Goal: Task Accomplishment & Management: Use online tool/utility

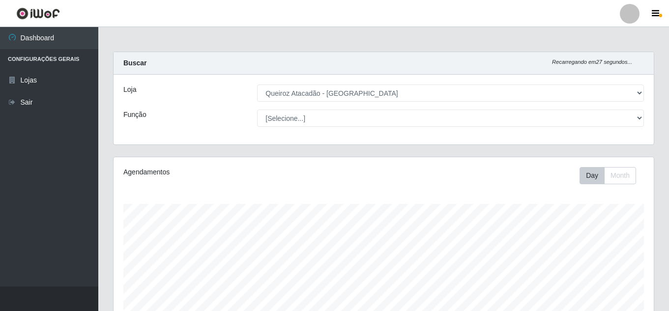
select select "225"
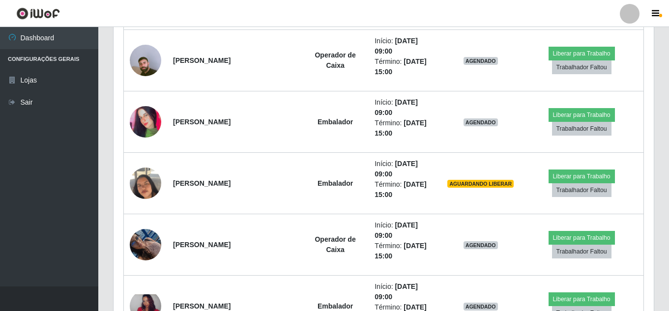
scroll to position [543, 0]
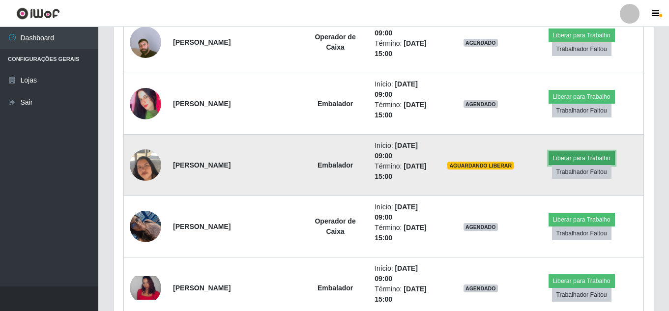
click at [584, 157] on button "Liberar para Trabalho" at bounding box center [582, 158] width 66 height 14
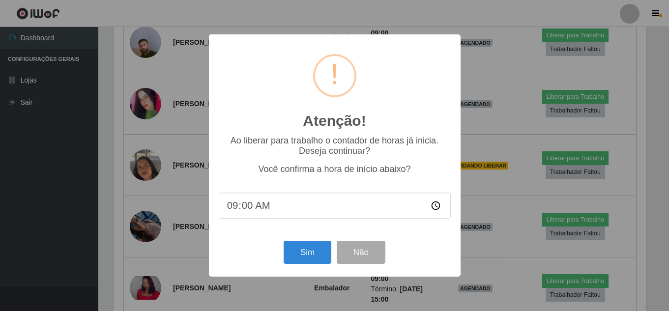
scroll to position [204, 536]
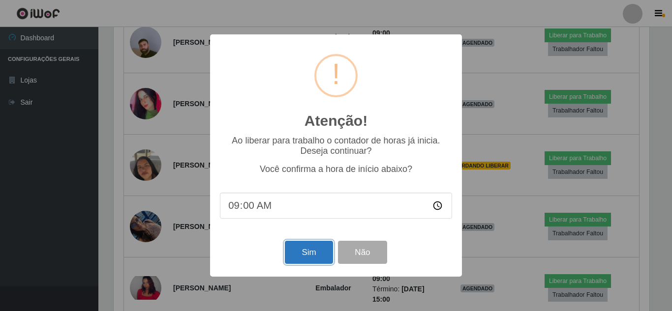
click at [297, 256] on button "Sim" at bounding box center [309, 252] width 48 height 23
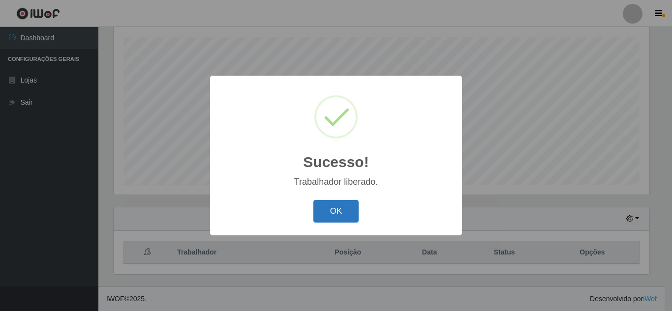
click at [337, 206] on button "OK" at bounding box center [336, 211] width 46 height 23
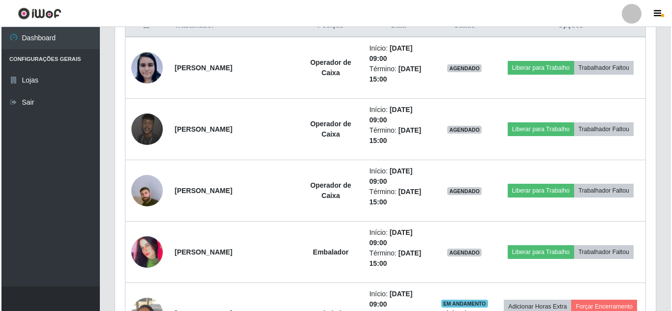
scroll to position [418, 0]
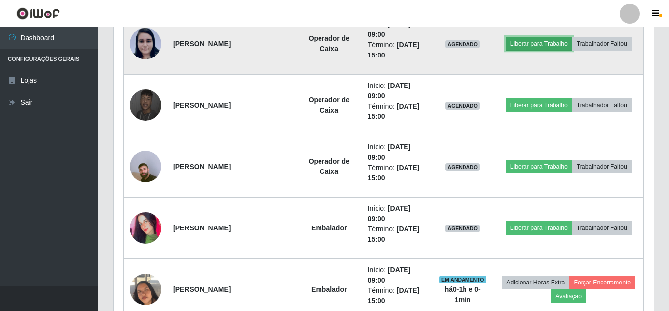
click at [547, 47] on button "Liberar para Trabalho" at bounding box center [539, 44] width 66 height 14
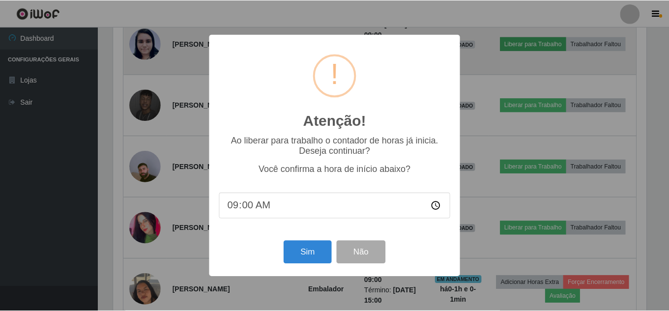
scroll to position [204, 536]
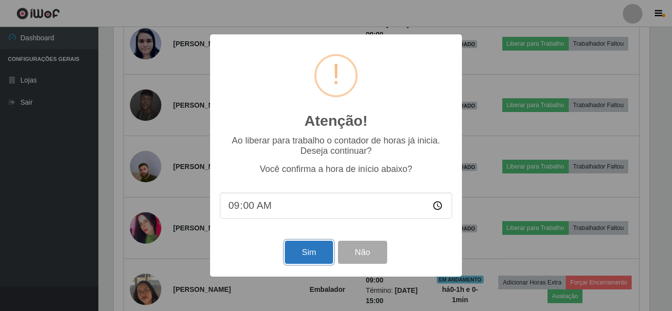
click at [300, 260] on button "Sim" at bounding box center [309, 252] width 48 height 23
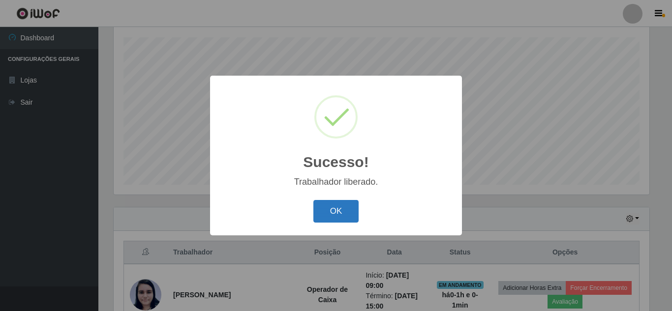
click at [347, 211] on button "OK" at bounding box center [336, 211] width 46 height 23
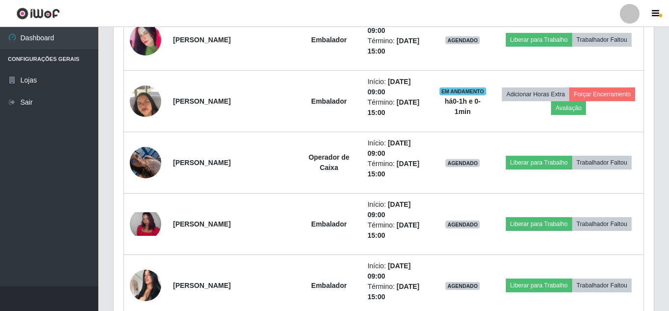
scroll to position [620, 0]
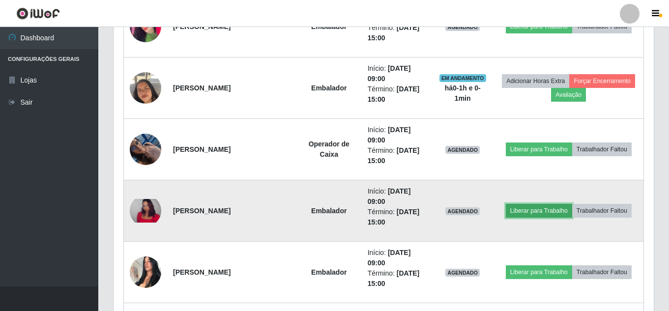
click at [519, 208] on button "Liberar para Trabalho" at bounding box center [539, 211] width 66 height 14
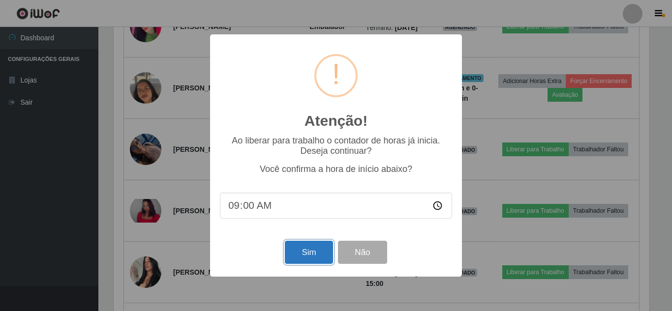
click at [310, 256] on button "Sim" at bounding box center [309, 252] width 48 height 23
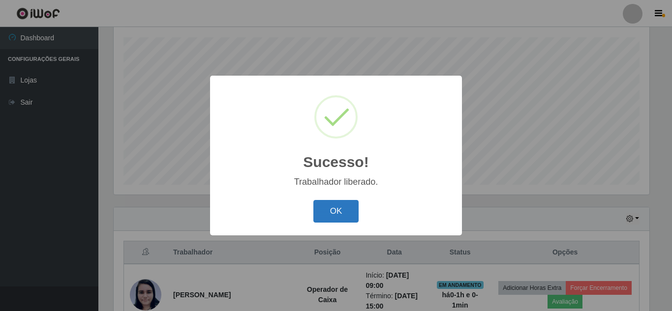
click at [333, 211] on button "OK" at bounding box center [336, 211] width 46 height 23
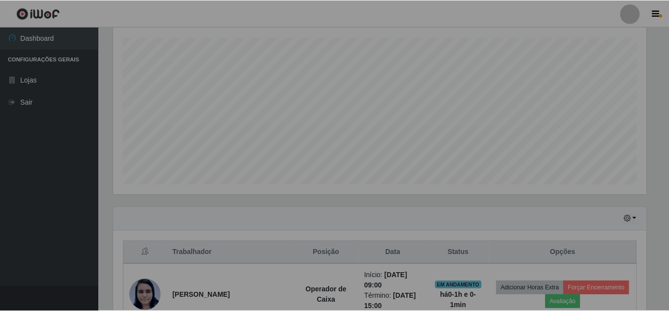
scroll to position [0, 0]
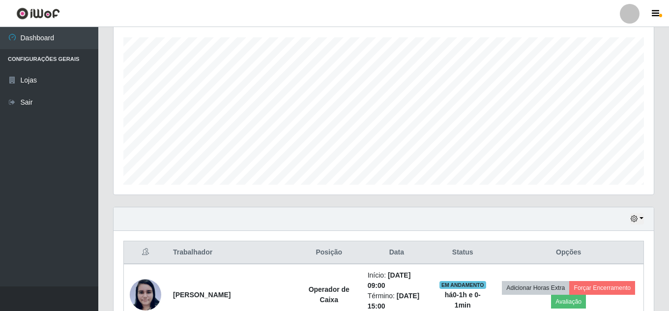
drag, startPoint x: 668, startPoint y: 80, endPoint x: 671, endPoint y: 88, distance: 7.9
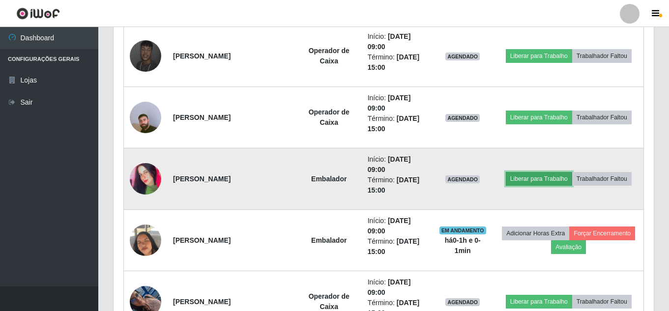
click at [543, 180] on button "Liberar para Trabalho" at bounding box center [539, 179] width 66 height 14
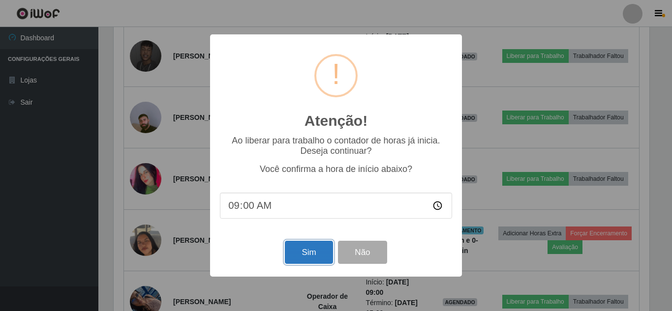
click at [315, 255] on button "Sim" at bounding box center [309, 252] width 48 height 23
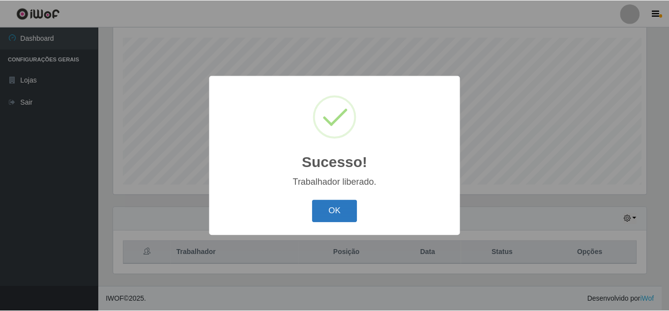
scroll to position [204, 536]
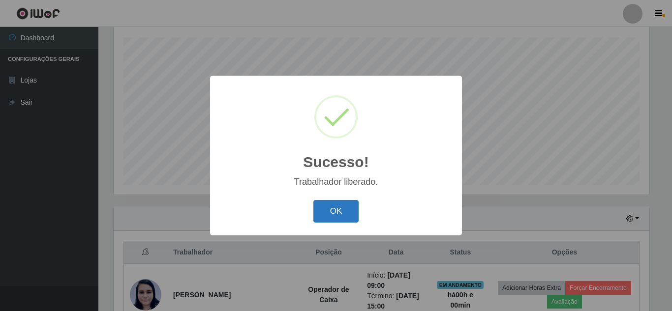
click at [344, 206] on button "OK" at bounding box center [336, 211] width 46 height 23
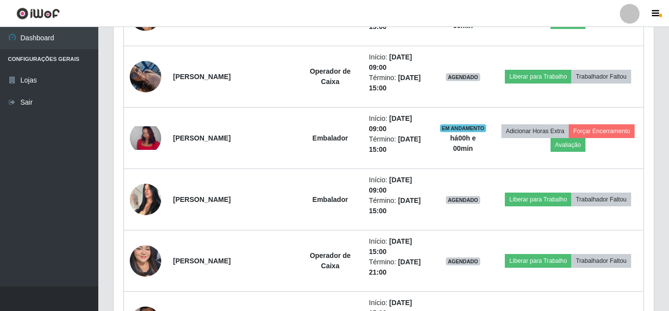
scroll to position [697, 0]
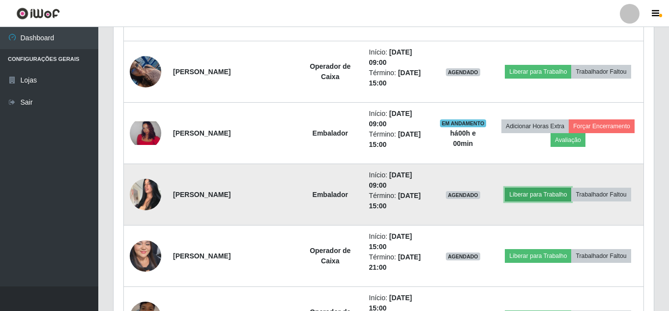
click at [532, 195] on button "Liberar para Trabalho" at bounding box center [538, 195] width 66 height 14
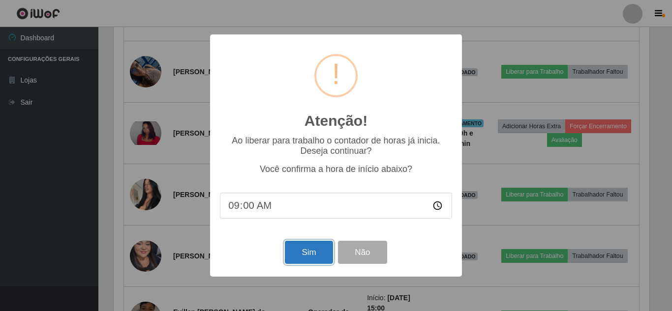
click at [309, 252] on button "Sim" at bounding box center [309, 252] width 48 height 23
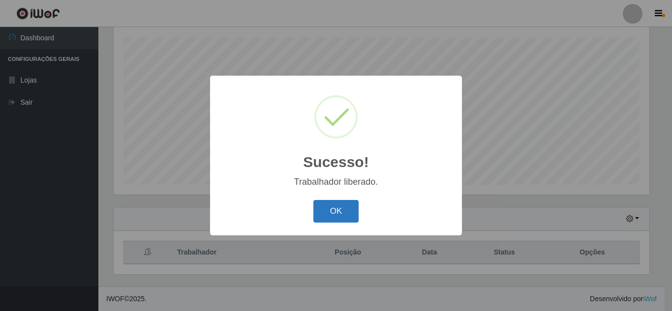
click at [336, 205] on button "OK" at bounding box center [336, 211] width 46 height 23
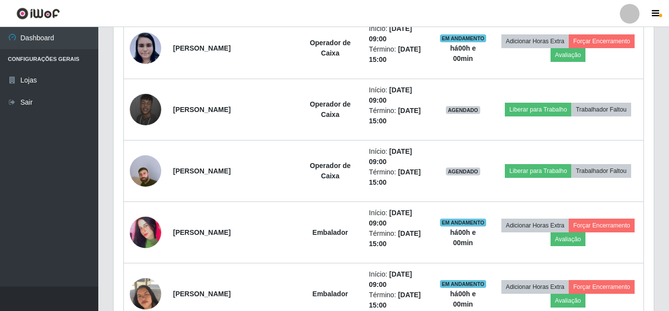
scroll to position [414, 0]
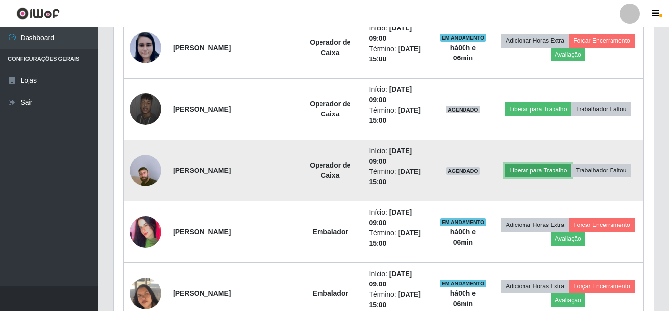
click at [562, 165] on button "Liberar para Trabalho" at bounding box center [538, 171] width 66 height 14
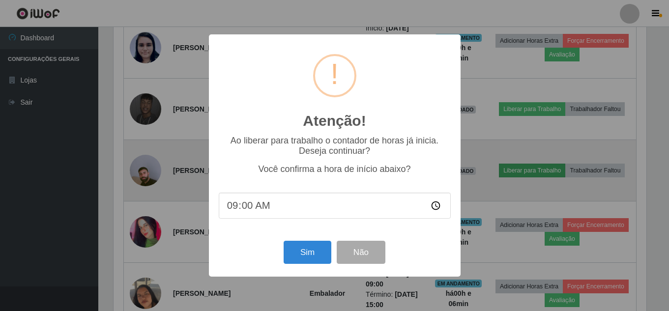
scroll to position [204, 536]
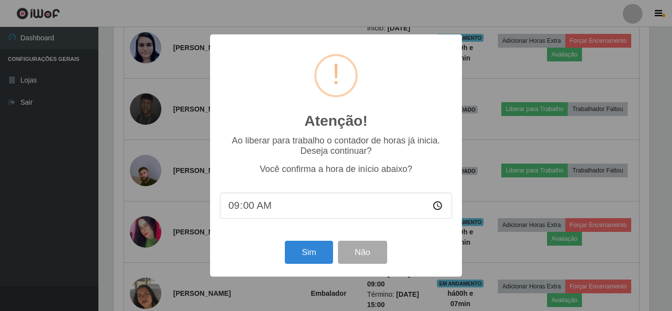
click at [256, 207] on input "09:00" at bounding box center [336, 206] width 232 height 26
click at [244, 210] on input "09:00" at bounding box center [336, 206] width 232 height 26
type input "09:07"
click at [315, 251] on button "Sim" at bounding box center [309, 252] width 48 height 23
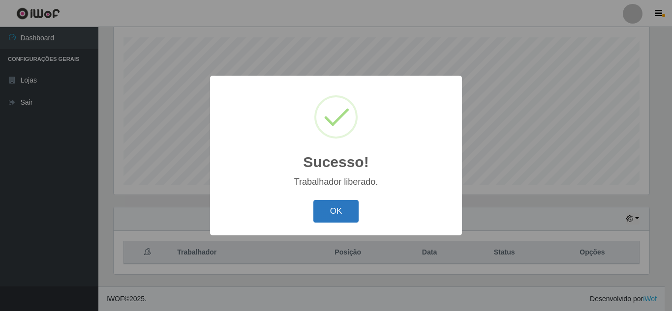
click at [342, 211] on button "OK" at bounding box center [336, 211] width 46 height 23
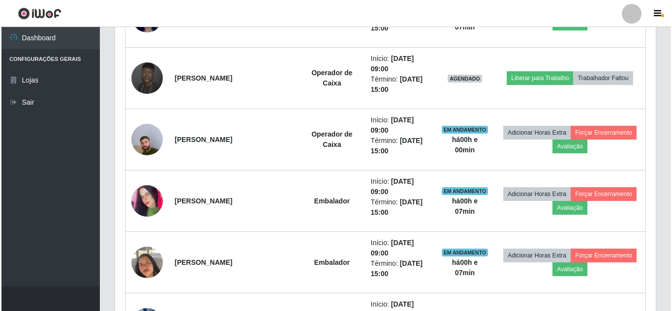
scroll to position [447, 0]
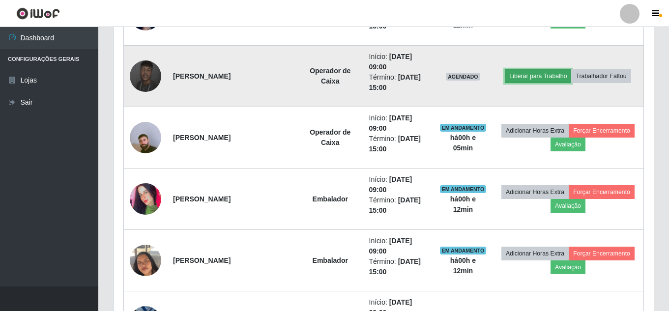
click at [522, 76] on button "Liberar para Trabalho" at bounding box center [538, 76] width 66 height 14
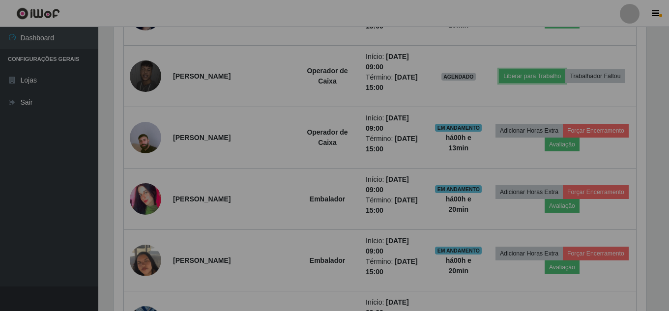
scroll to position [204, 541]
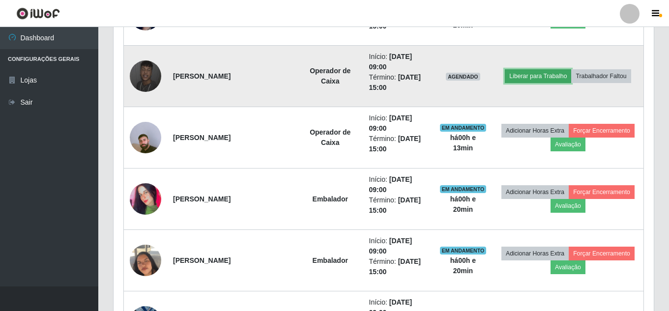
click at [532, 79] on button "Liberar para Trabalho" at bounding box center [538, 76] width 66 height 14
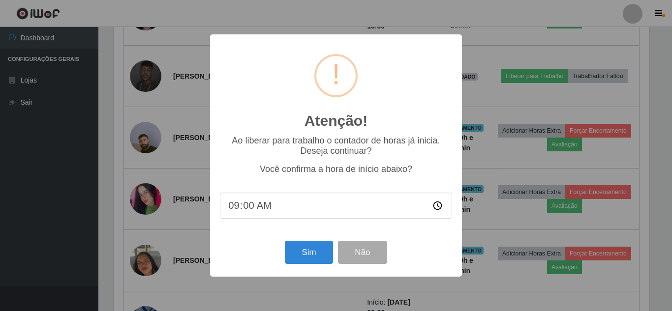
click at [258, 206] on input "09:00" at bounding box center [336, 206] width 232 height 26
click at [250, 208] on input "09:00" at bounding box center [336, 206] width 232 height 26
type input "09:20"
click at [309, 259] on button "Sim" at bounding box center [309, 252] width 48 height 23
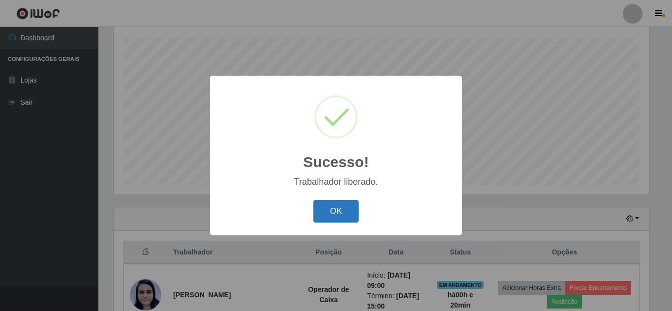
click at [329, 211] on button "OK" at bounding box center [336, 211] width 46 height 23
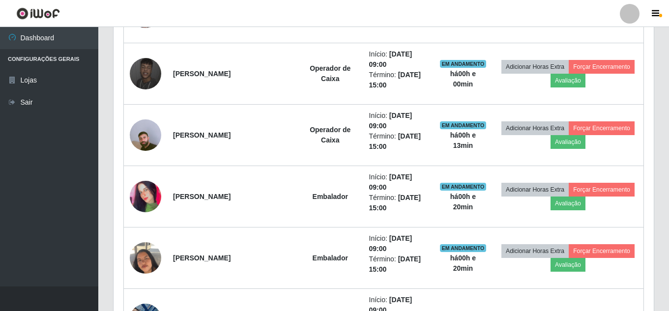
scroll to position [543, 0]
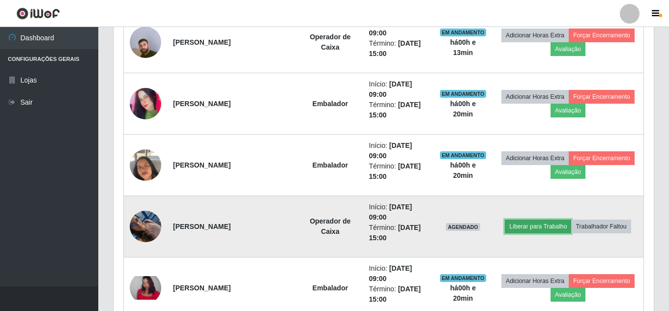
click at [530, 223] on button "Liberar para Trabalho" at bounding box center [538, 227] width 66 height 14
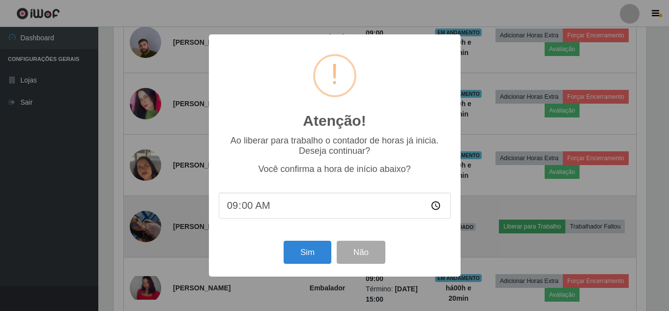
scroll to position [204, 536]
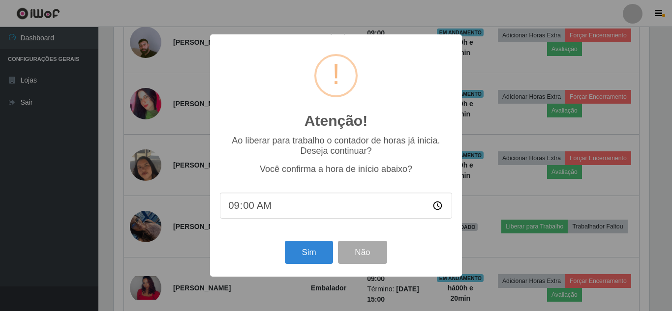
click at [252, 211] on input "09:00" at bounding box center [336, 206] width 232 height 26
type input "09:20"
click at [306, 253] on button "Sim" at bounding box center [309, 252] width 48 height 23
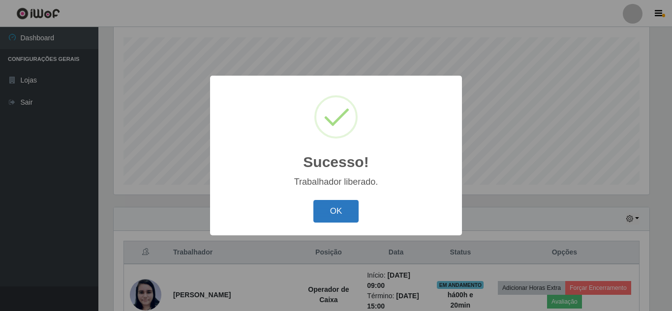
click at [330, 212] on button "OK" at bounding box center [336, 211] width 46 height 23
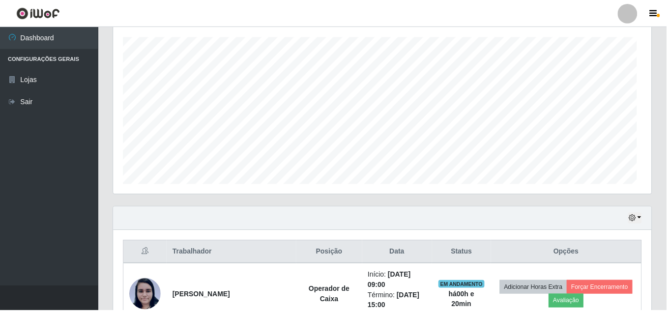
scroll to position [204, 541]
